Goal: Communication & Community: Answer question/provide support

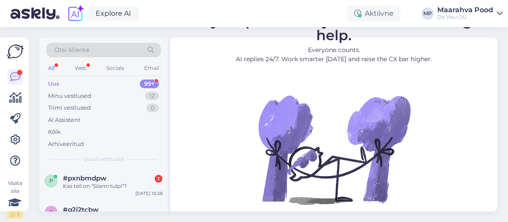
click at [125, 180] on div "#pxnbmdpw 1" at bounding box center [113, 178] width 100 height 8
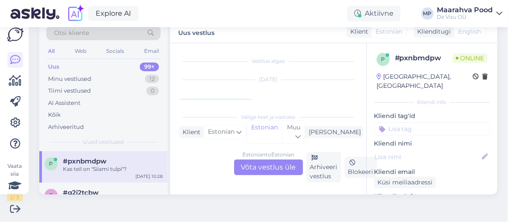
scroll to position [18, 0]
click at [252, 165] on div "Estonian to Estonian Võta vestlus üle" at bounding box center [268, 167] width 69 height 16
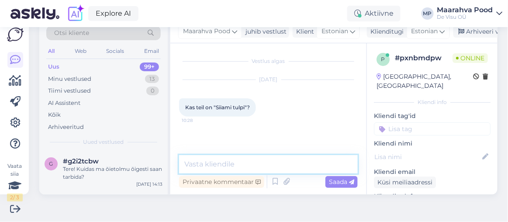
click at [247, 167] on textarea at bounding box center [268, 164] width 179 height 18
type textarea "Tere ei ole"
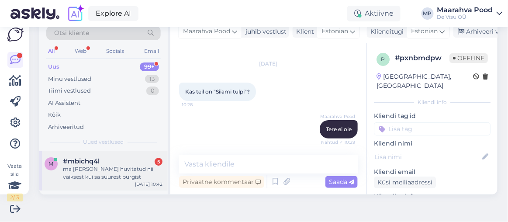
click at [118, 166] on div "ma [PERSON_NAME] huvitatud nii väiksest kui sa suurest purgist" at bounding box center [113, 173] width 100 height 16
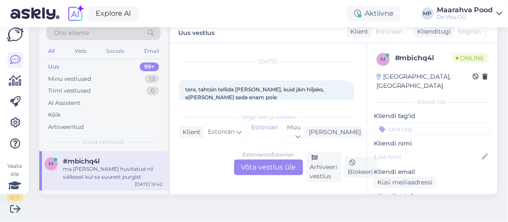
click at [246, 164] on div "Estonian to Estonian Võta vestlus üle" at bounding box center [268, 167] width 69 height 16
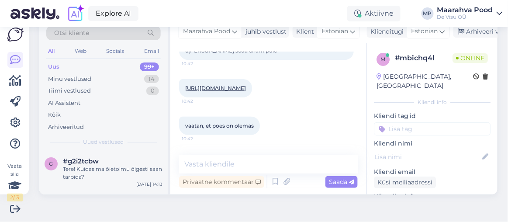
scroll to position [25, 0]
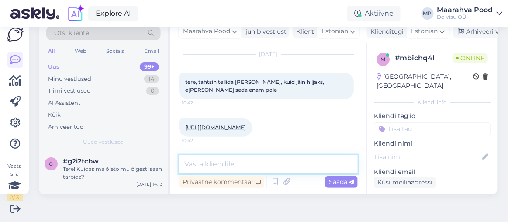
click at [211, 164] on textarea at bounding box center [268, 164] width 179 height 18
type textarea "Tere"
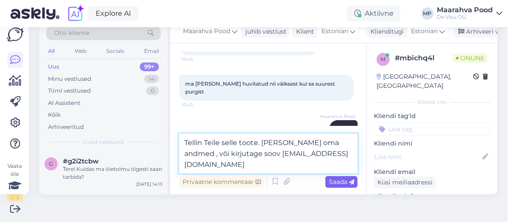
type textarea "Tellin Teile selle toote. [PERSON_NAME] oma andmed , või kirjutage soov [EMAIL_…"
click at [333, 180] on span "Saada" at bounding box center [341, 182] width 25 height 8
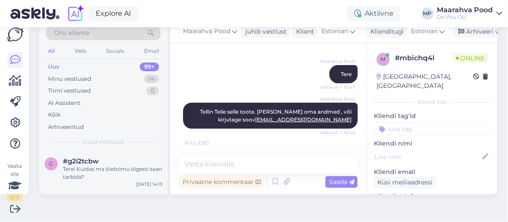
scroll to position [265, 0]
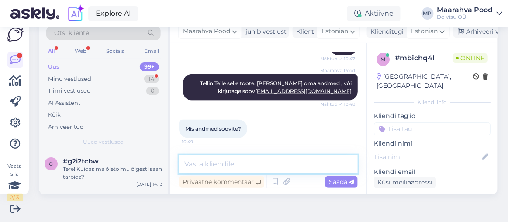
click at [216, 162] on textarea at bounding box center [268, 164] width 179 height 18
type textarea "nimi, meil, telefon, kuhu saata"
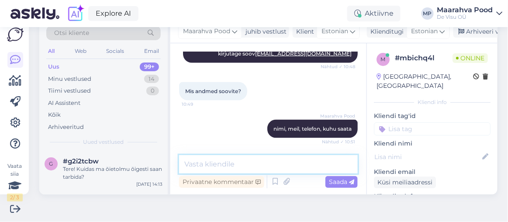
click at [260, 159] on textarea at bounding box center [268, 164] width 179 height 18
type textarea "[PERSON_NAME] soovite tellida"
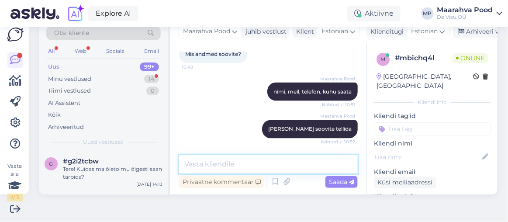
scroll to position [394, 0]
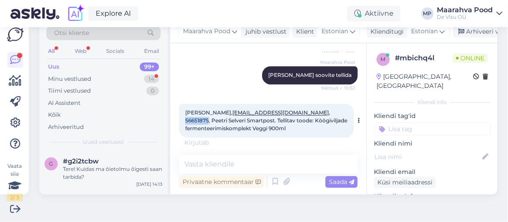
drag, startPoint x: 328, startPoint y: 111, endPoint x: 305, endPoint y: 111, distance: 22.7
click at [305, 111] on span "[PERSON_NAME], [EMAIL_ADDRESS][DOMAIN_NAME] , 56651875, Peetri Selveri Smartpos…" at bounding box center [266, 121] width 163 height 22
copy span "56651875"
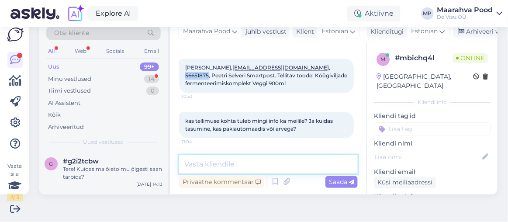
click at [229, 163] on textarea at bounding box center [268, 164] width 179 height 18
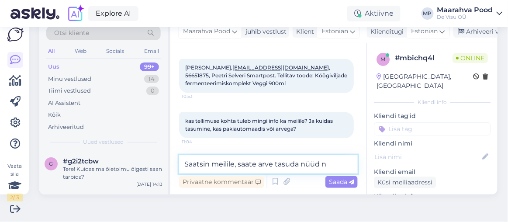
type textarea "Saatsin meilile, saate arve tasuda nüüd"
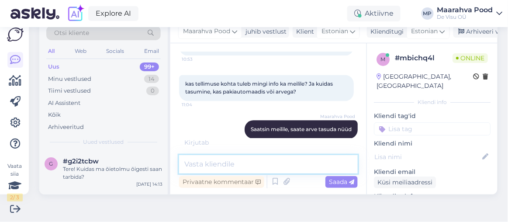
scroll to position [522, 0]
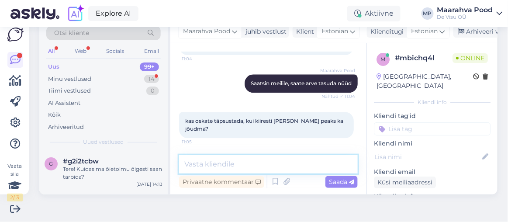
click at [260, 166] on textarea at bounding box center [268, 164] width 179 height 18
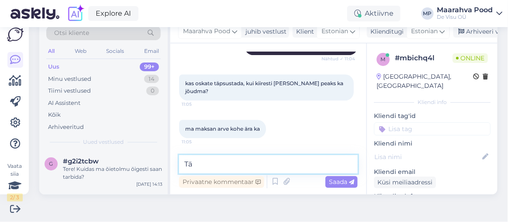
type textarea "T"
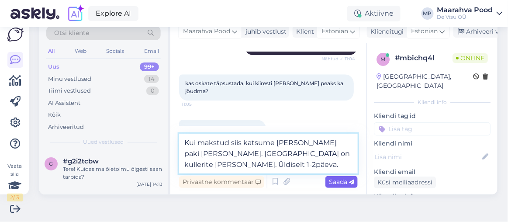
type textarea "Kui makstud siis katsume [PERSON_NAME] paki [PERSON_NAME]. [GEOGRAPHIC_DATA] on…"
click at [342, 182] on span "Saada" at bounding box center [341, 182] width 25 height 8
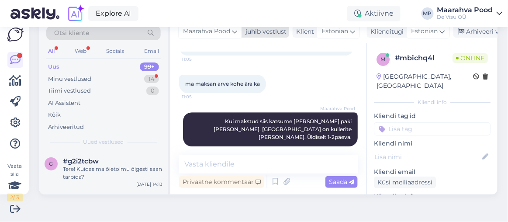
scroll to position [680, 0]
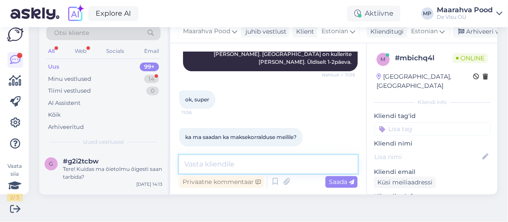
click at [243, 162] on textarea at bounding box center [268, 164] width 179 height 18
type textarea "Ei [PERSON_NAME] :)"
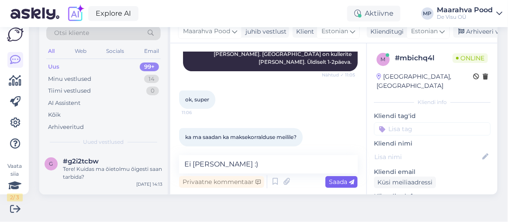
click at [332, 184] on span "Saada" at bounding box center [341, 182] width 25 height 8
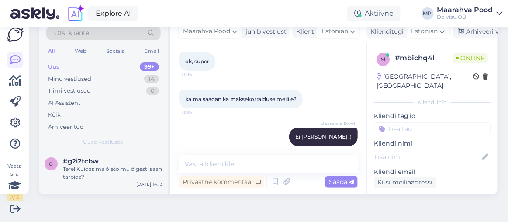
scroll to position [756, 0]
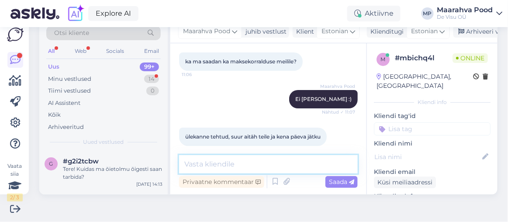
click at [215, 167] on textarea at bounding box center [268, 164] width 179 height 18
type textarea "Kõike ilusat Teile ka."
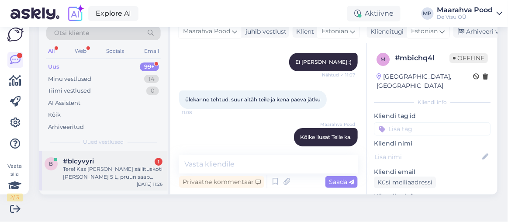
click at [107, 162] on div "#blcyvyri 1" at bounding box center [113, 161] width 100 height 8
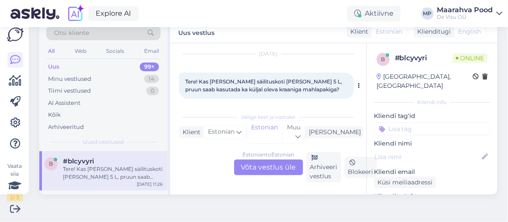
scroll to position [34, 0]
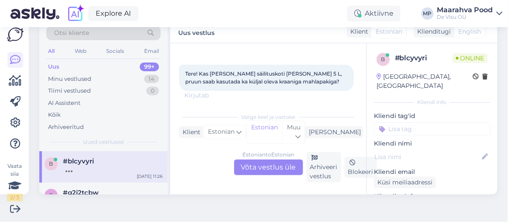
click at [264, 168] on div "Estonian to Estonian Võta vestlus üle" at bounding box center [268, 167] width 69 height 16
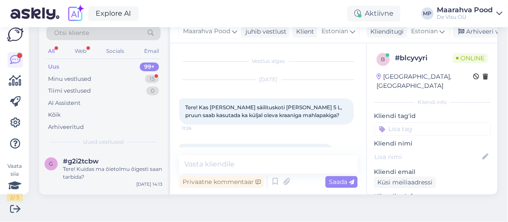
scroll to position [24, 0]
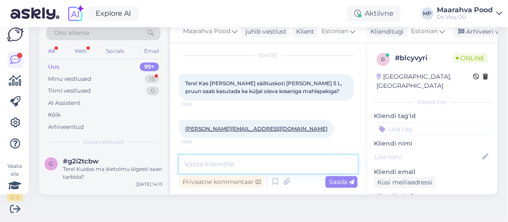
click at [246, 165] on textarea at bounding box center [268, 164] width 179 height 18
type textarea "Tere"
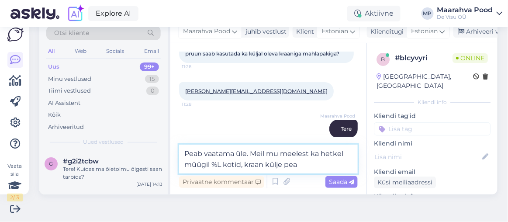
type textarea "Peab vaatama üle. Meil mu meelest ka hetkel müügil %L kotid, kraan külje peal"
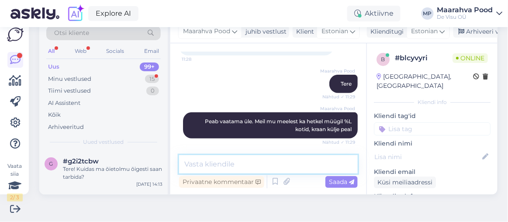
scroll to position [153, 0]
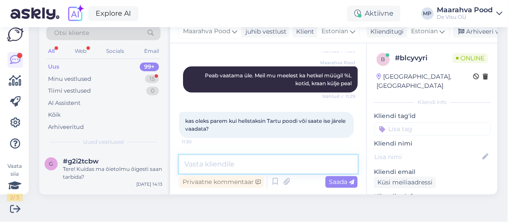
click at [240, 166] on textarea at bounding box center [268, 164] width 179 height 18
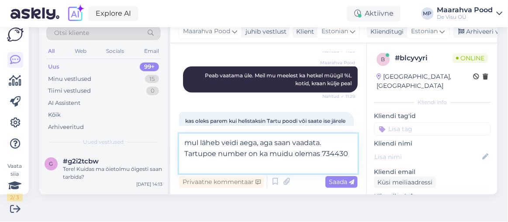
type textarea "mul läheb veidi aega, aga saan vaadata. Tartupoe number on ka muidu olemas 7344…"
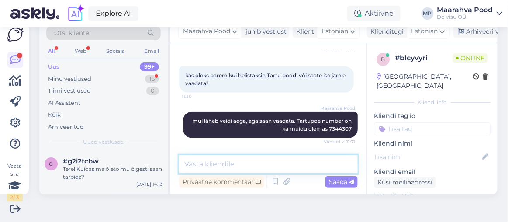
scroll to position [235, 0]
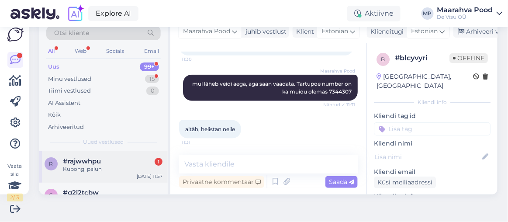
click at [126, 163] on div "#rajwwhpu 1" at bounding box center [113, 161] width 100 height 8
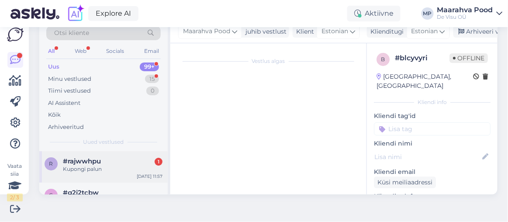
scroll to position [18, 0]
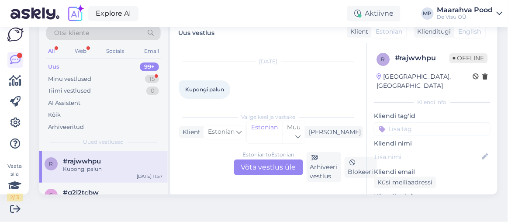
click at [255, 166] on div "Estonian to Estonian Võta vestlus üle" at bounding box center [268, 167] width 69 height 16
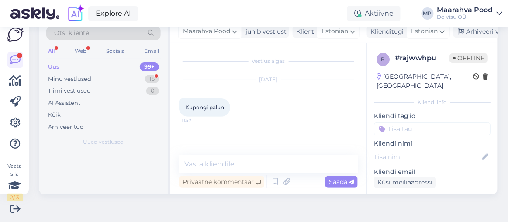
scroll to position [0, 0]
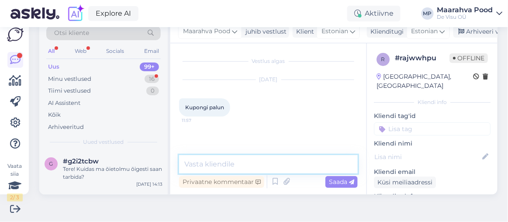
click at [274, 165] on textarea at bounding box center [268, 164] width 179 height 18
type textarea "Tere, mis kupongi te soovite"
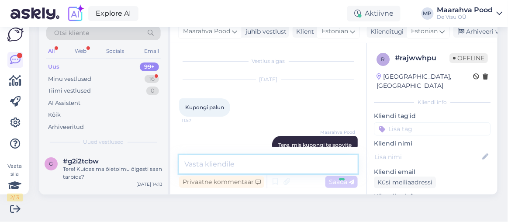
scroll to position [16, 0]
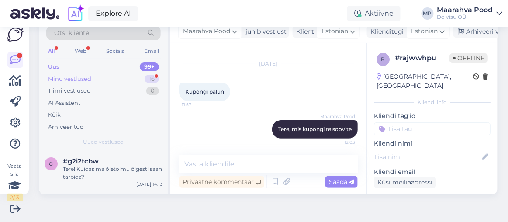
click at [100, 76] on div "Minu vestlused 16" at bounding box center [103, 79] width 114 height 12
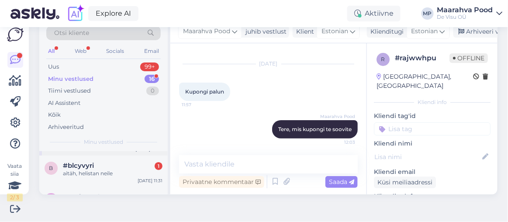
scroll to position [39, 0]
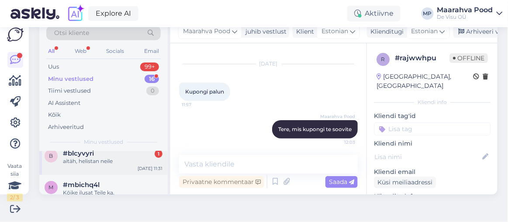
click at [111, 162] on div "aitäh, helistan neile" at bounding box center [113, 161] width 100 height 8
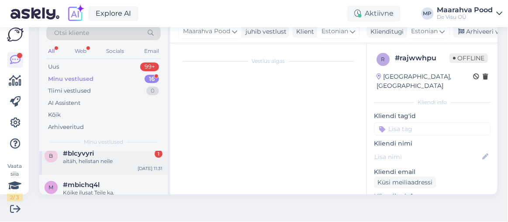
scroll to position [235, 0]
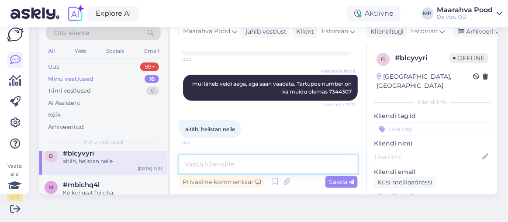
click at [210, 167] on textarea at bounding box center [268, 164] width 179 height 18
